Goal: Navigation & Orientation: Find specific page/section

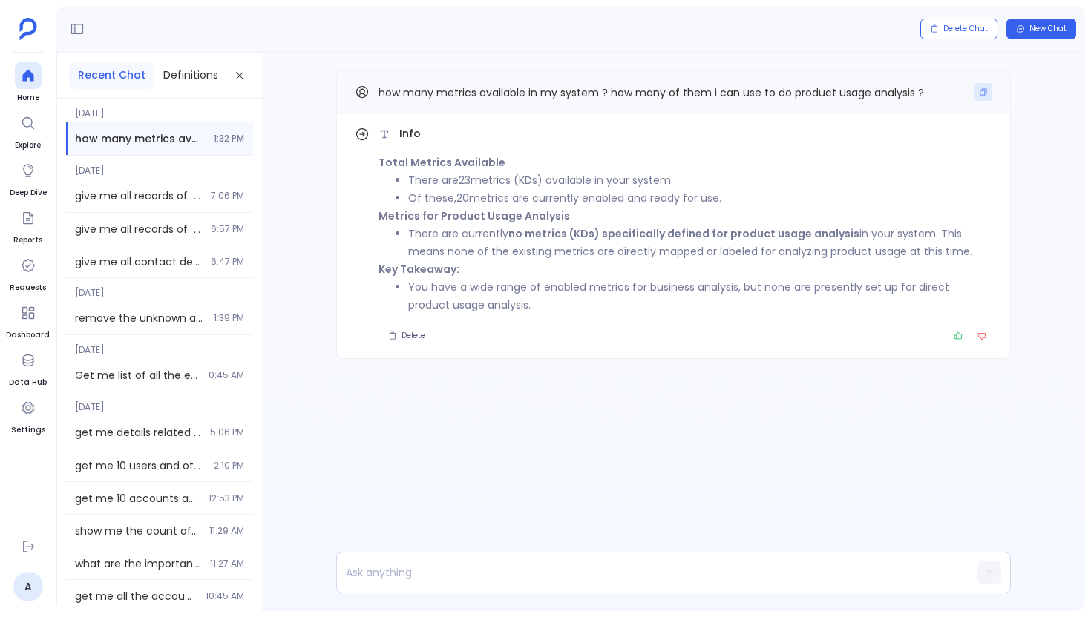
click at [984, 90] on icon "Copy" at bounding box center [982, 92] width 9 height 9
click at [24, 80] on icon at bounding box center [27, 76] width 11 height 12
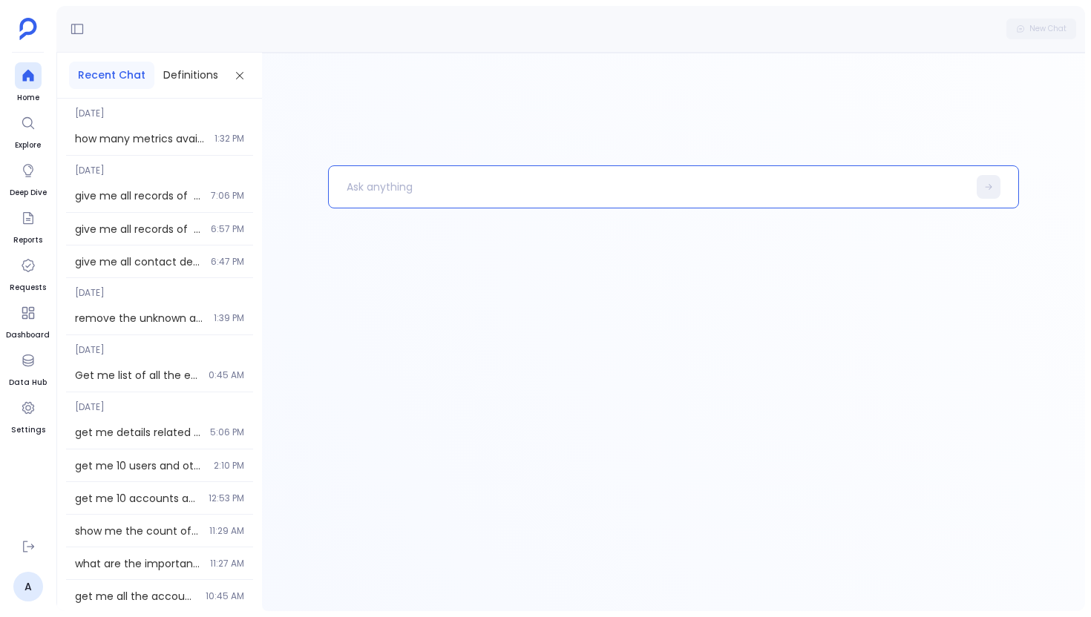
click at [453, 179] on p at bounding box center [648, 187] width 639 height 39
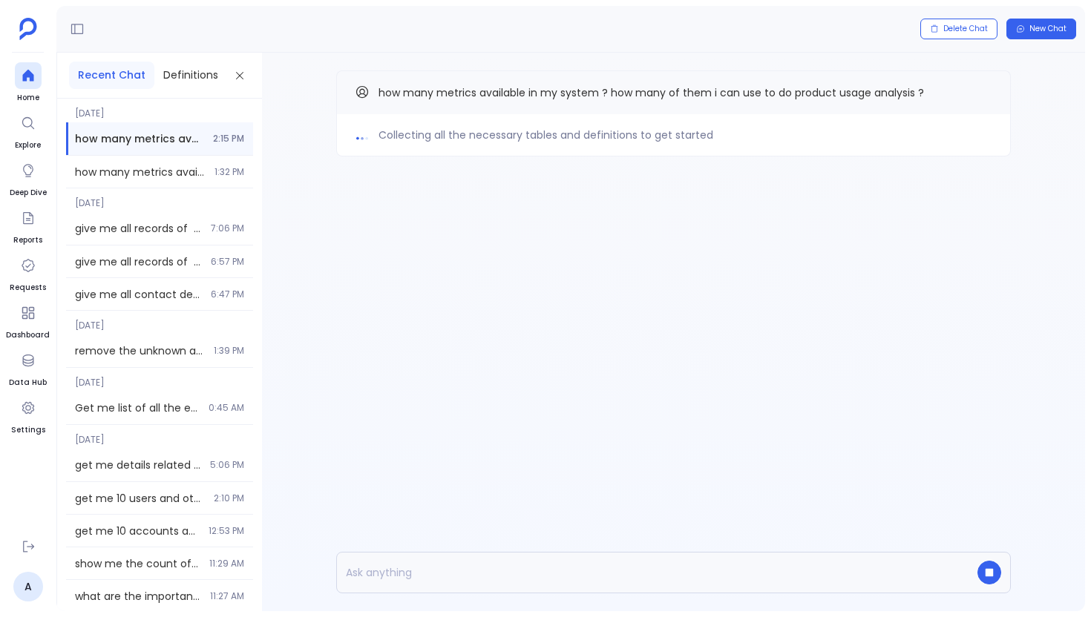
click at [346, 327] on div "Collecting all the necessary tables and definitions to get started how many met…" at bounding box center [673, 332] width 823 height 559
